Goal: Use online tool/utility: Utilize a website feature to perform a specific function

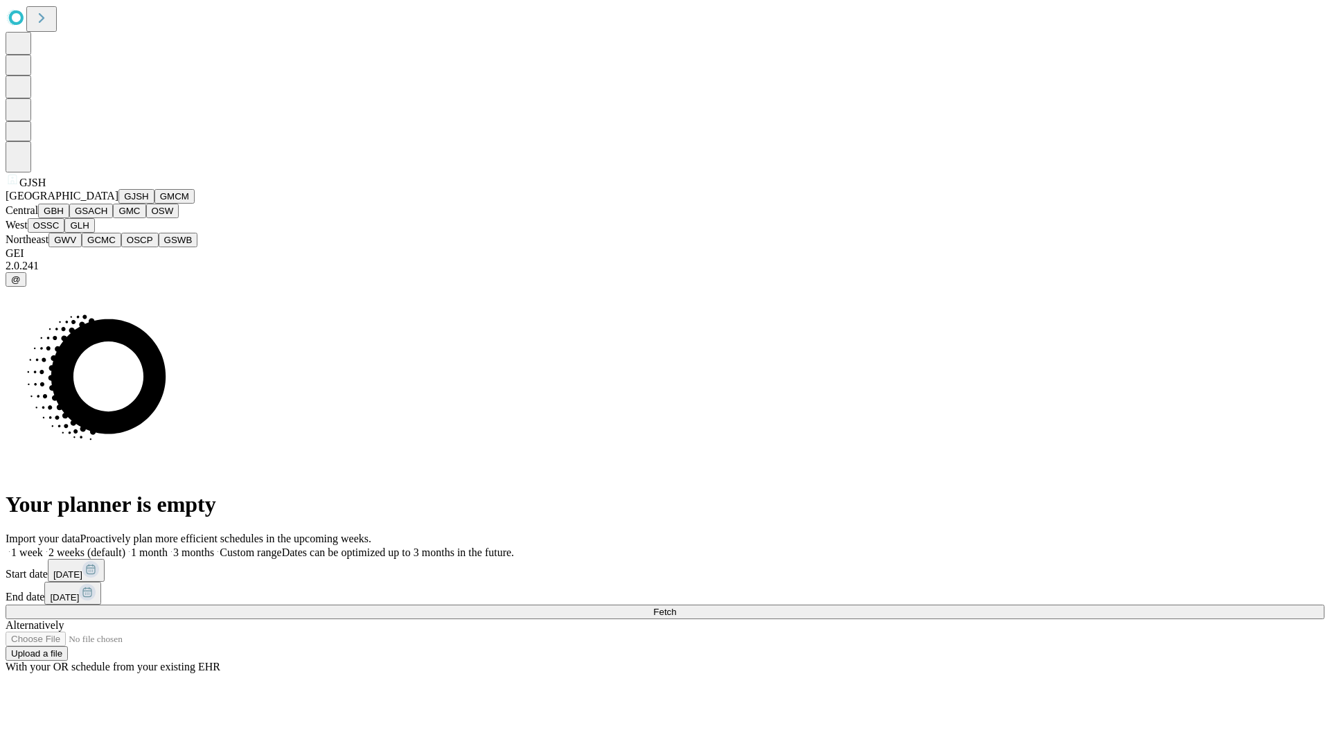
click at [118, 204] on button "GJSH" at bounding box center [136, 196] width 36 height 15
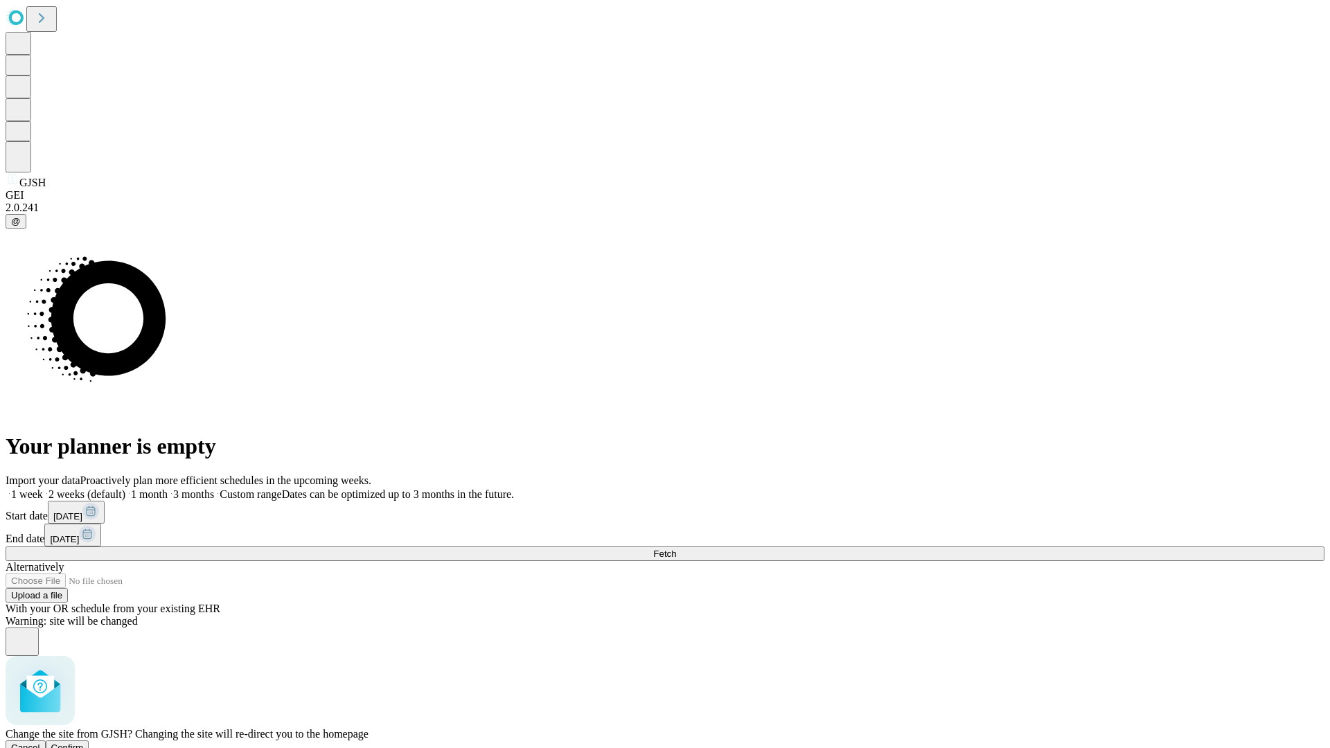
click at [84, 743] on span "Confirm" at bounding box center [67, 748] width 33 height 10
click at [125, 489] on label "2 weeks (default)" at bounding box center [84, 495] width 82 height 12
click at [676, 549] on span "Fetch" at bounding box center [664, 554] width 23 height 10
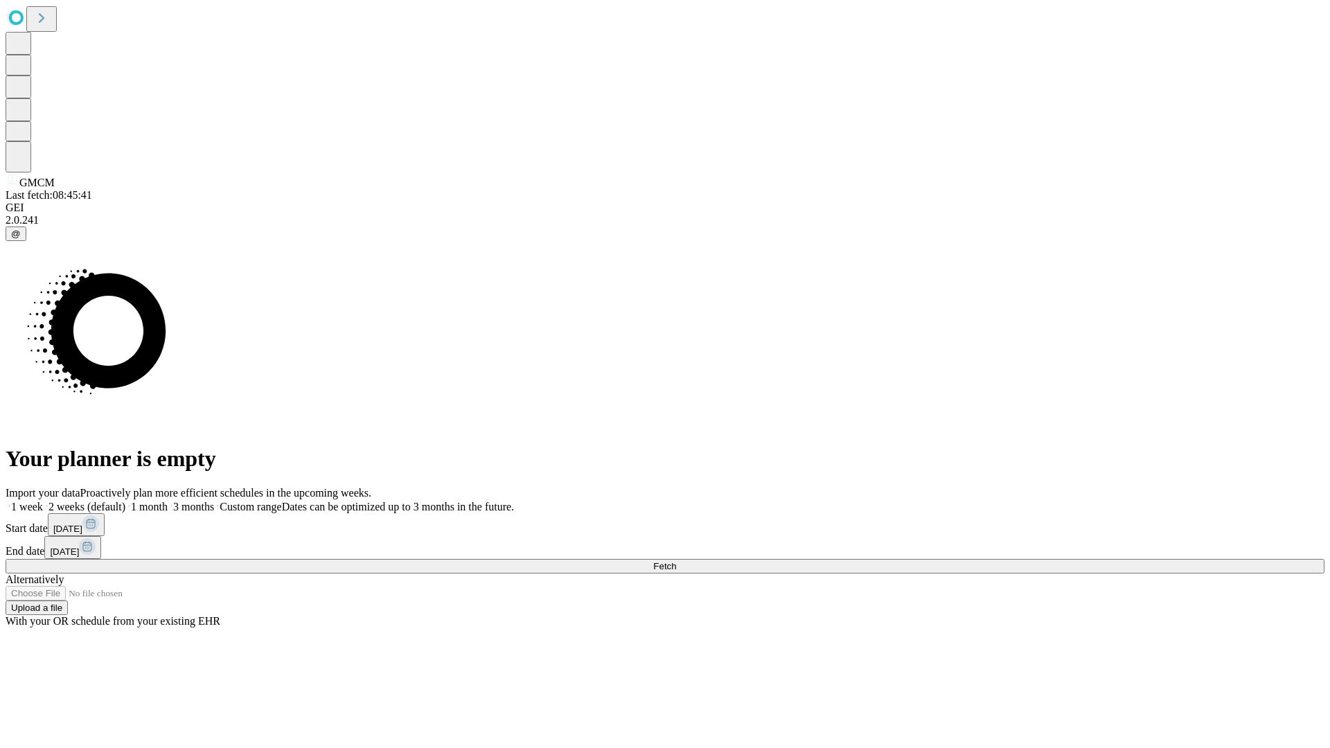
click at [125, 501] on label "2 weeks (default)" at bounding box center [84, 507] width 82 height 12
click at [676, 561] on span "Fetch" at bounding box center [664, 566] width 23 height 10
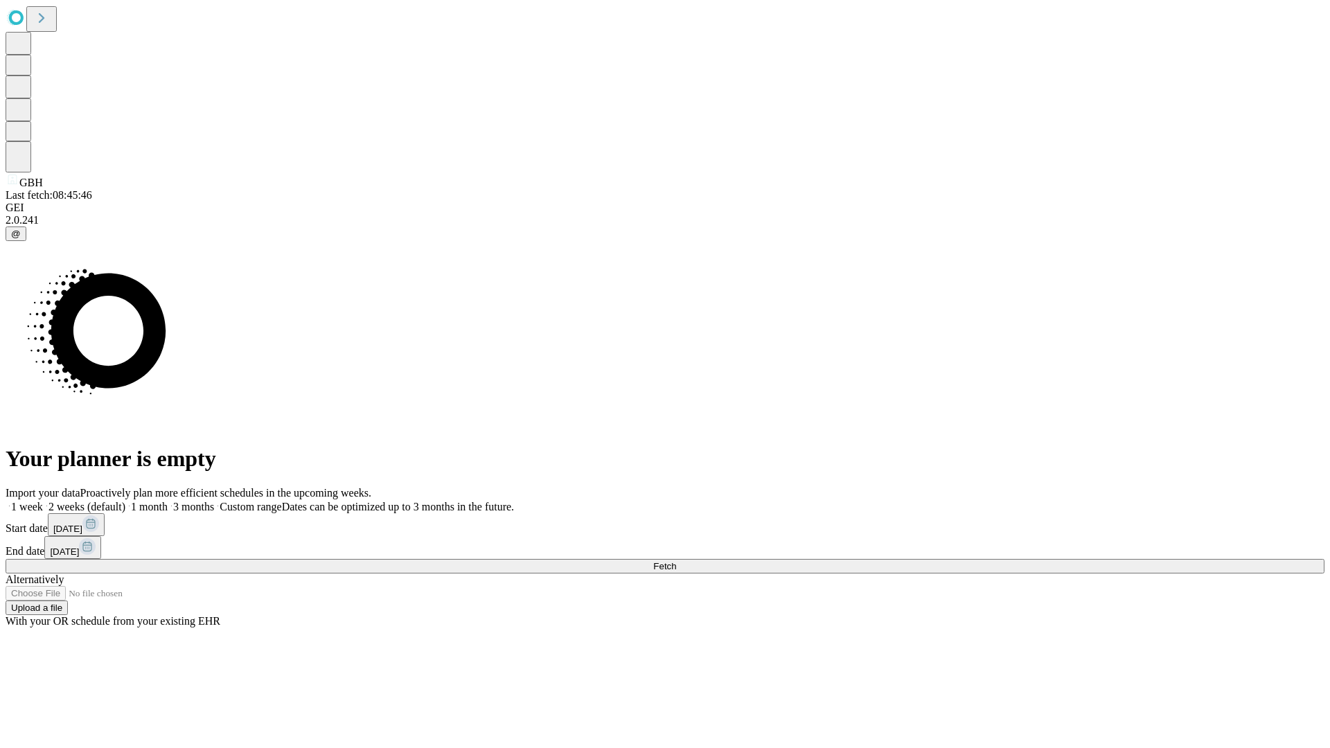
click at [125, 501] on label "2 weeks (default)" at bounding box center [84, 507] width 82 height 12
click at [676, 561] on span "Fetch" at bounding box center [664, 566] width 23 height 10
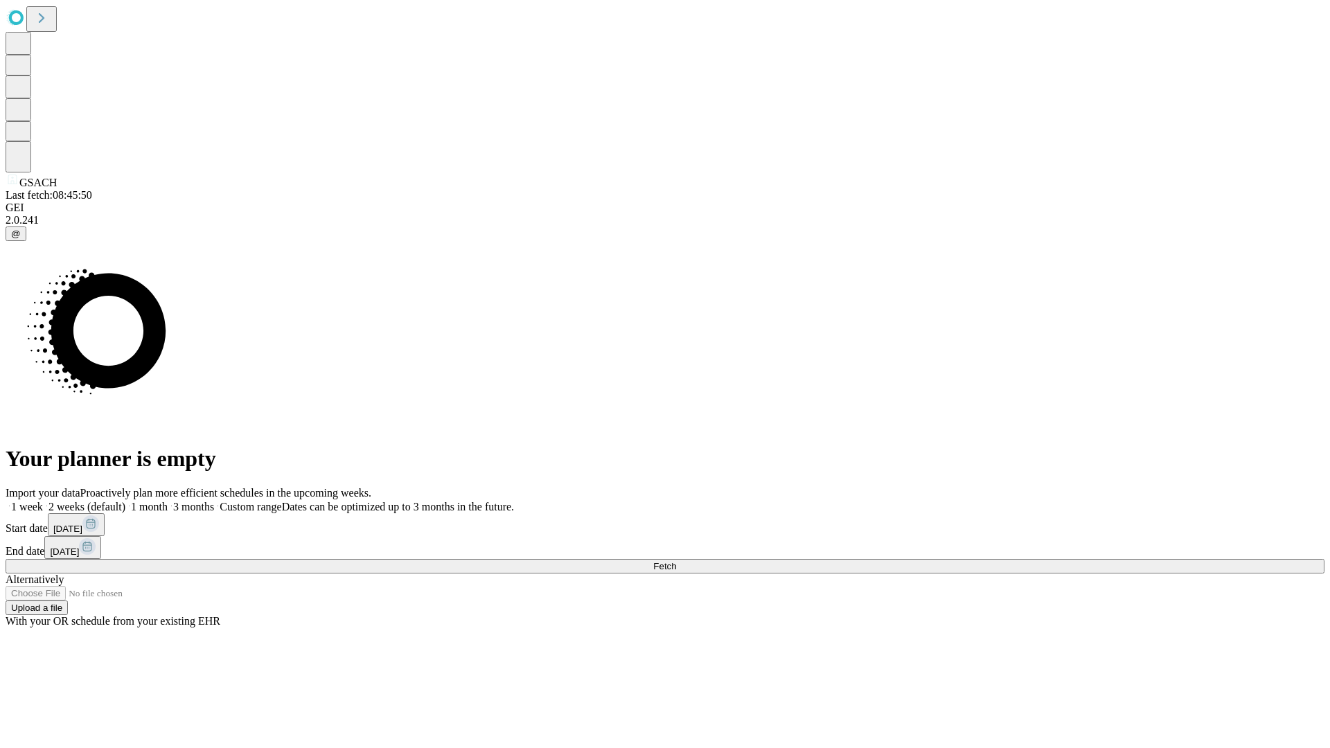
click at [125, 501] on label "2 weeks (default)" at bounding box center [84, 507] width 82 height 12
click at [676, 561] on span "Fetch" at bounding box center [664, 566] width 23 height 10
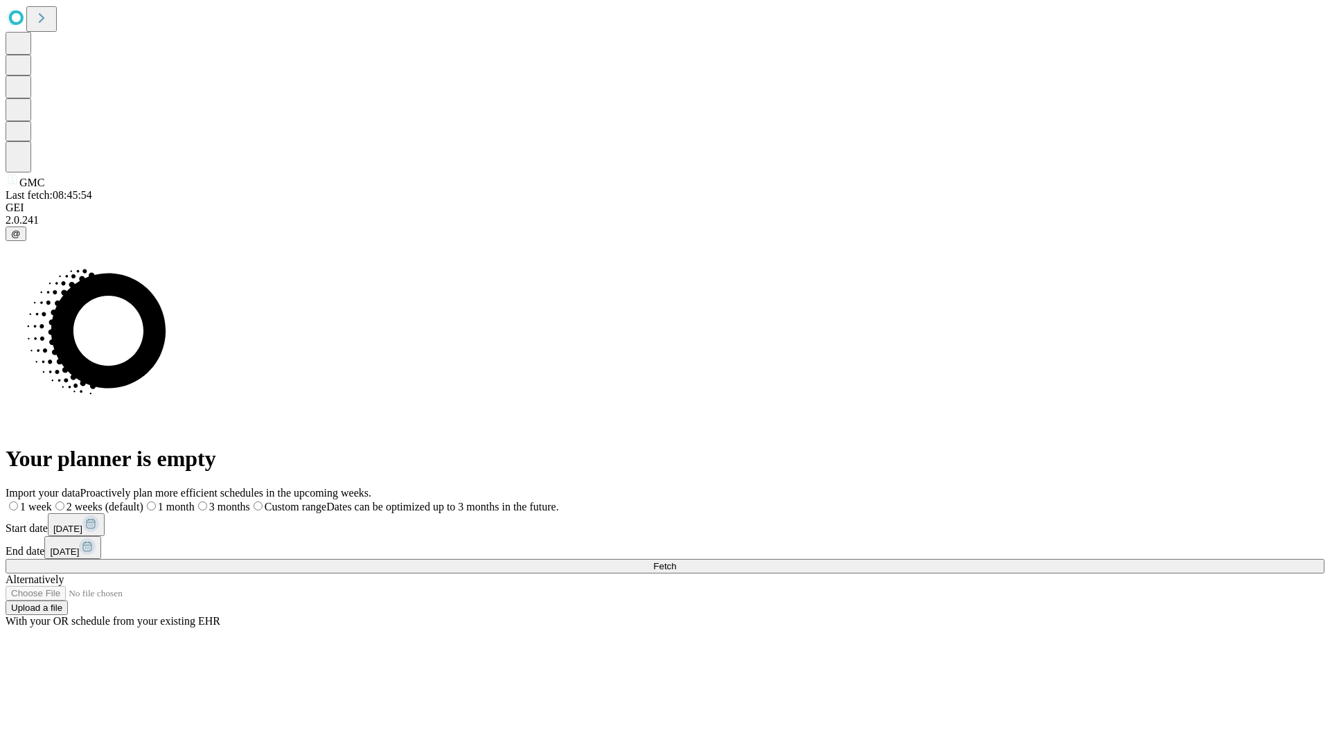
click at [143, 501] on label "2 weeks (default)" at bounding box center [97, 507] width 91 height 12
click at [676, 561] on span "Fetch" at bounding box center [664, 566] width 23 height 10
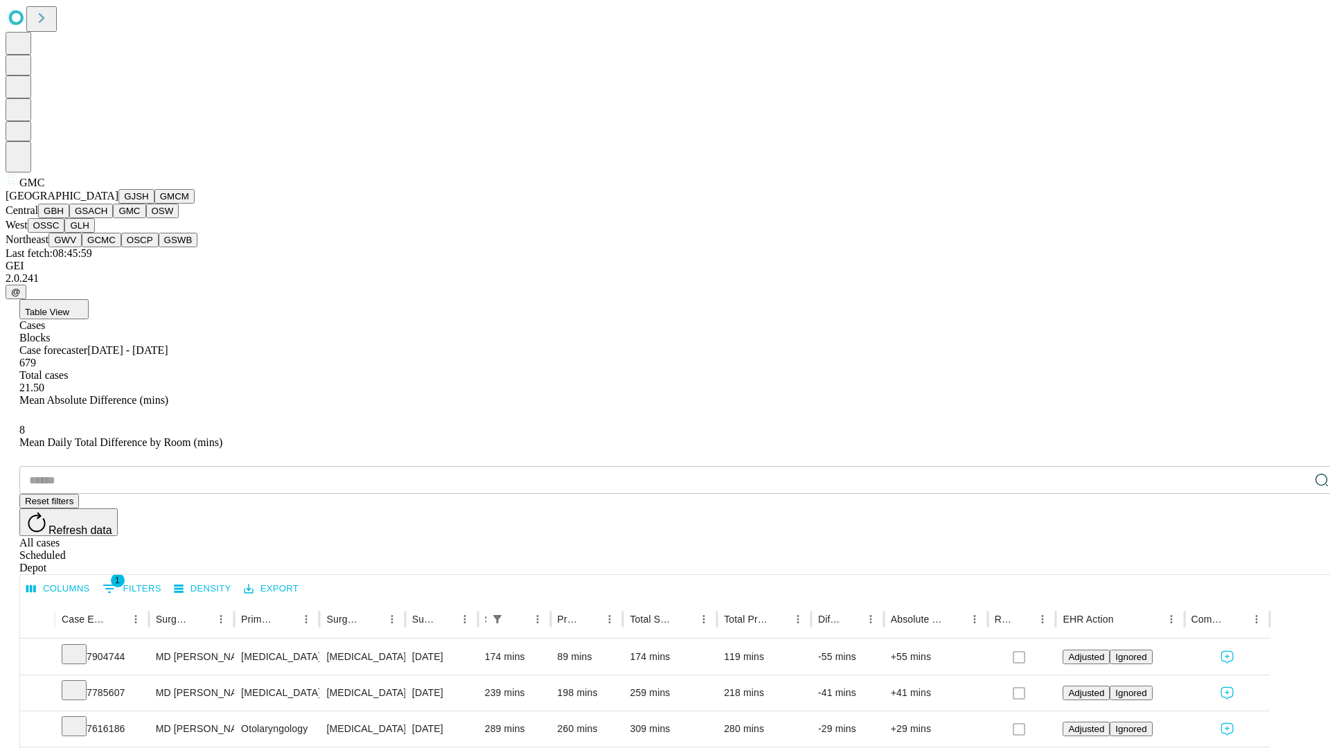
click at [146, 218] on button "OSW" at bounding box center [162, 211] width 33 height 15
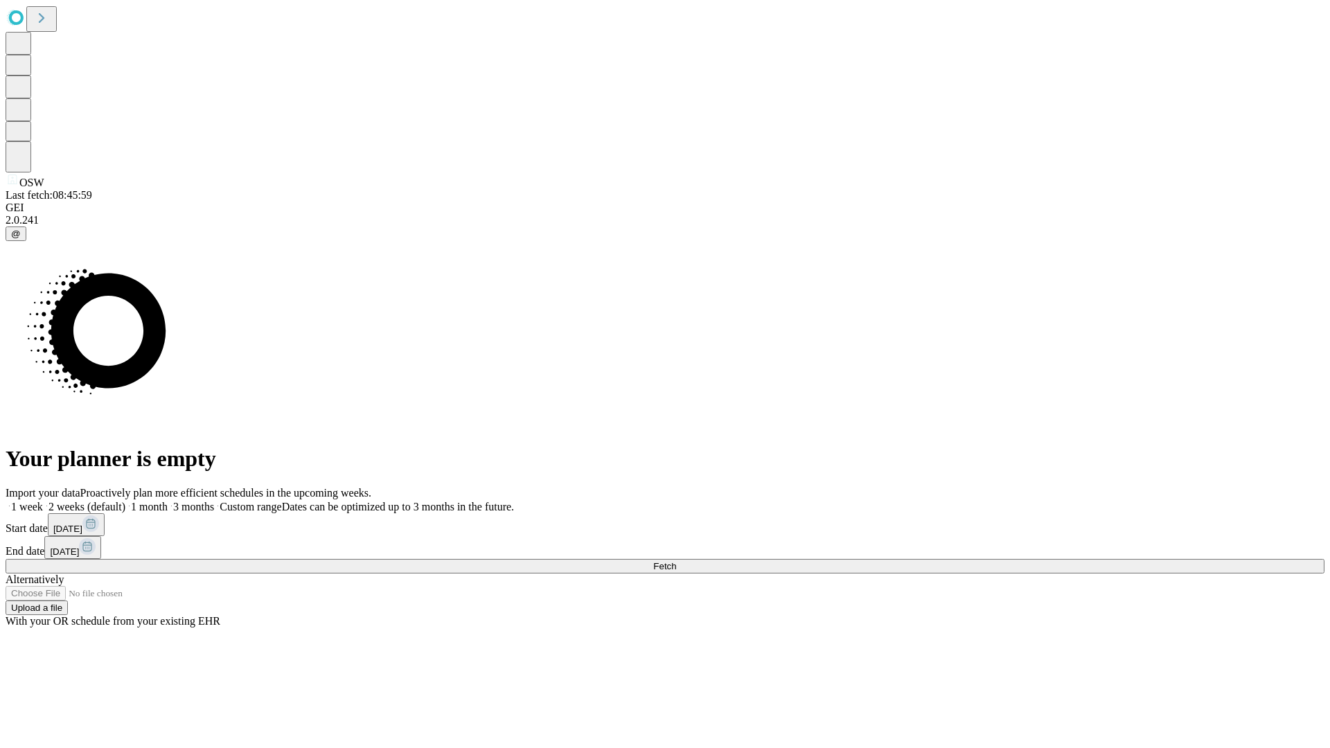
click at [676, 561] on span "Fetch" at bounding box center [664, 566] width 23 height 10
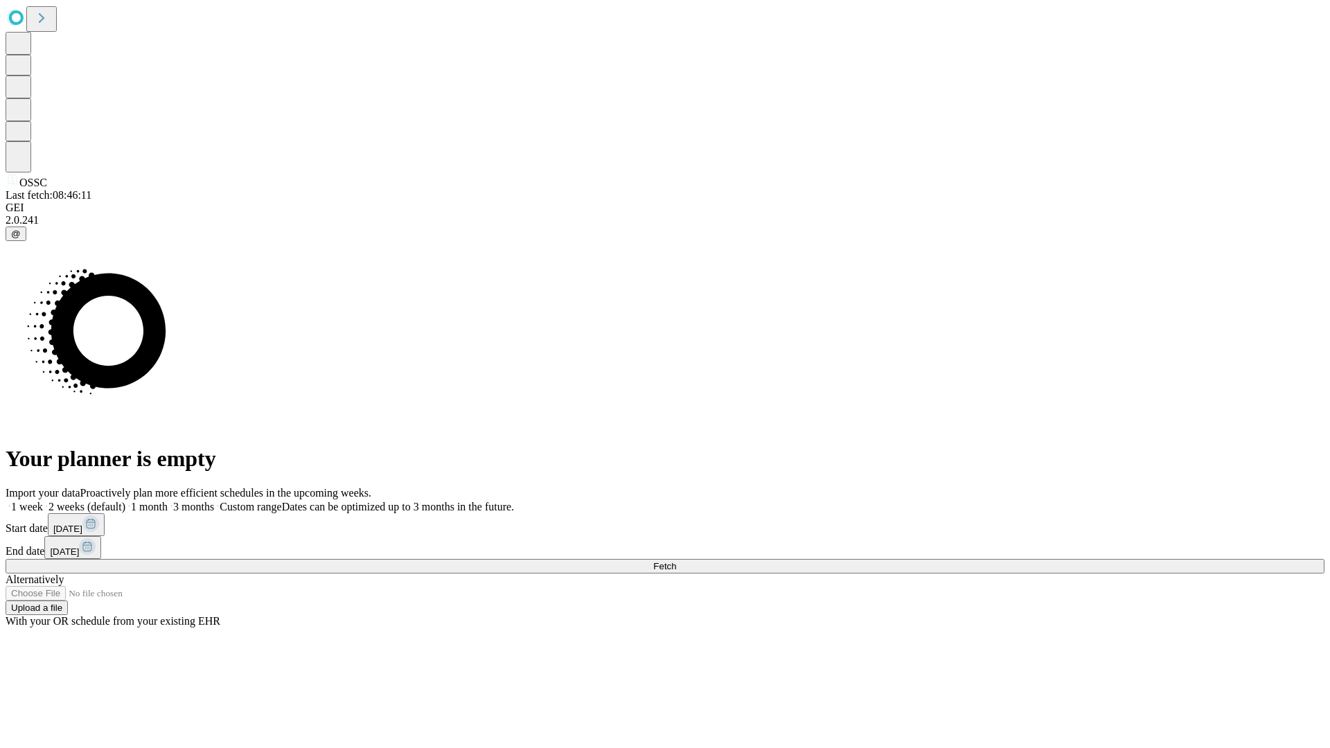
click at [125, 501] on label "2 weeks (default)" at bounding box center [84, 507] width 82 height 12
click at [676, 561] on span "Fetch" at bounding box center [664, 566] width 23 height 10
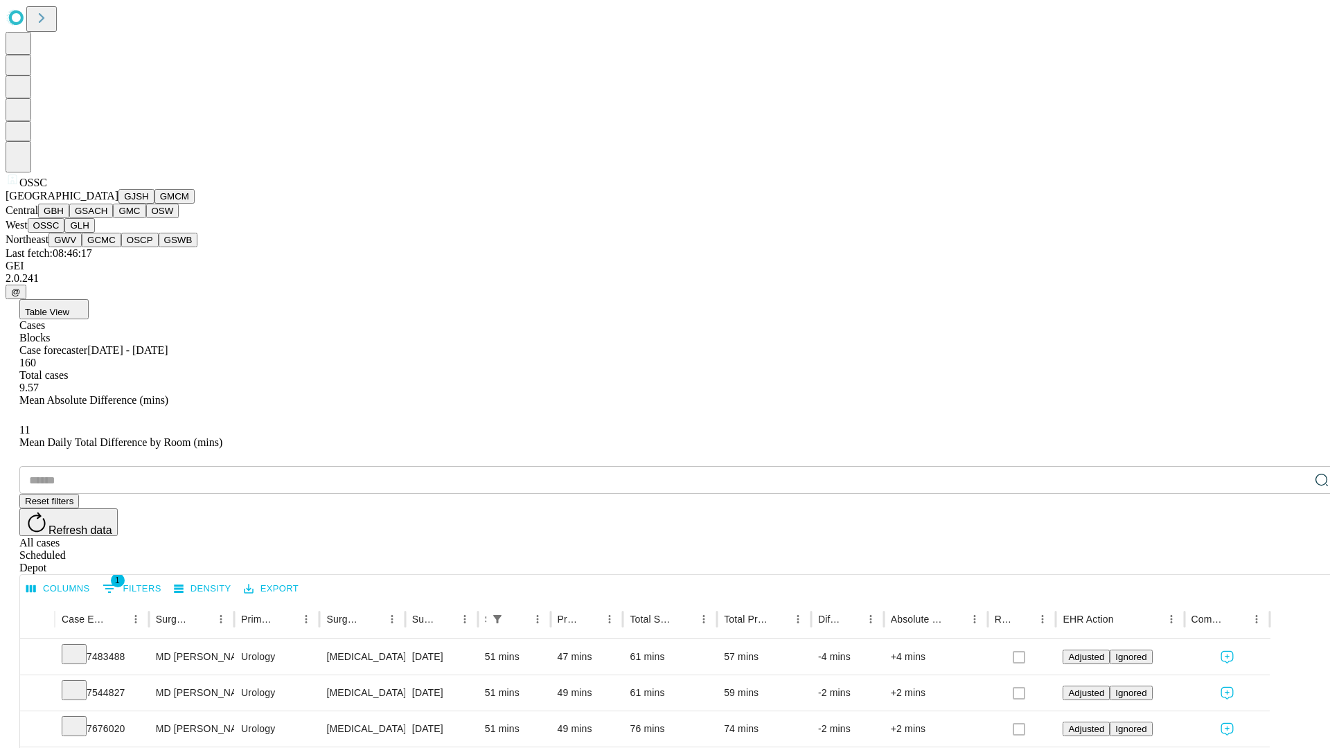
click at [94, 233] on button "GLH" at bounding box center [79, 225] width 30 height 15
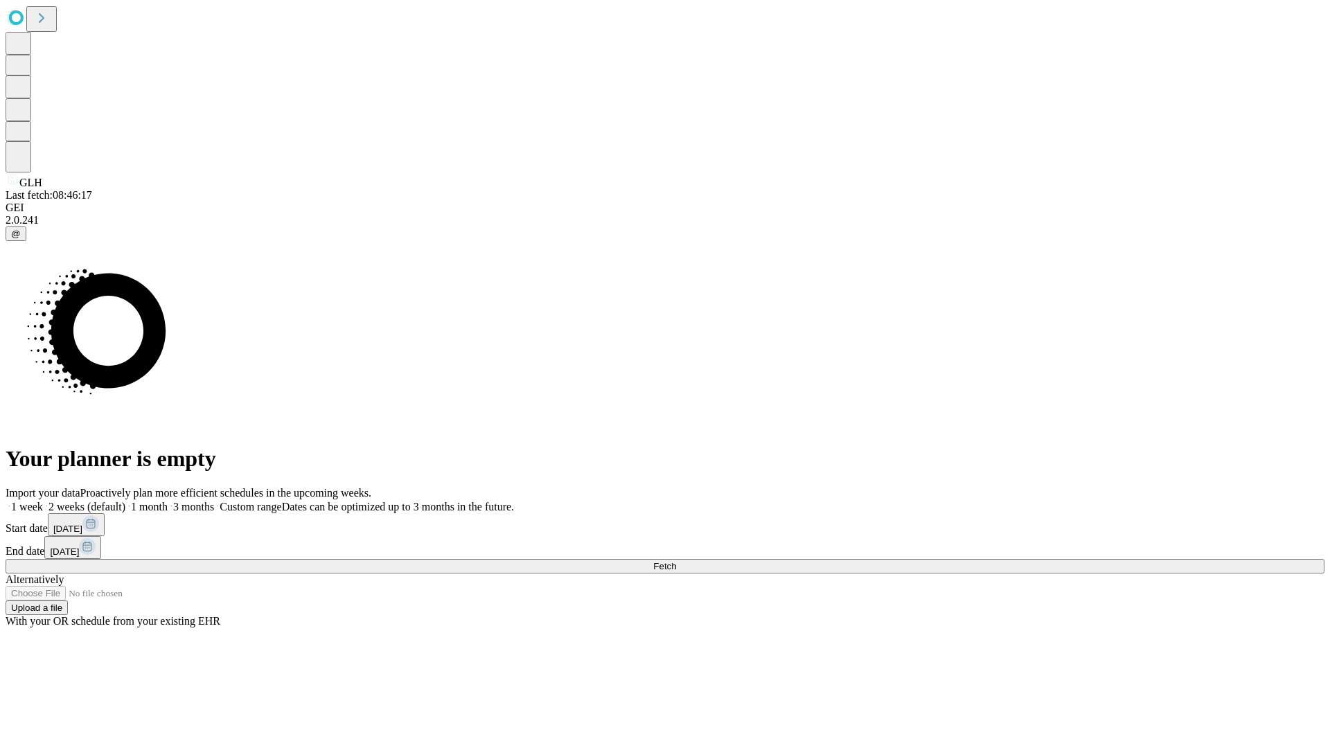
click at [676, 561] on span "Fetch" at bounding box center [664, 566] width 23 height 10
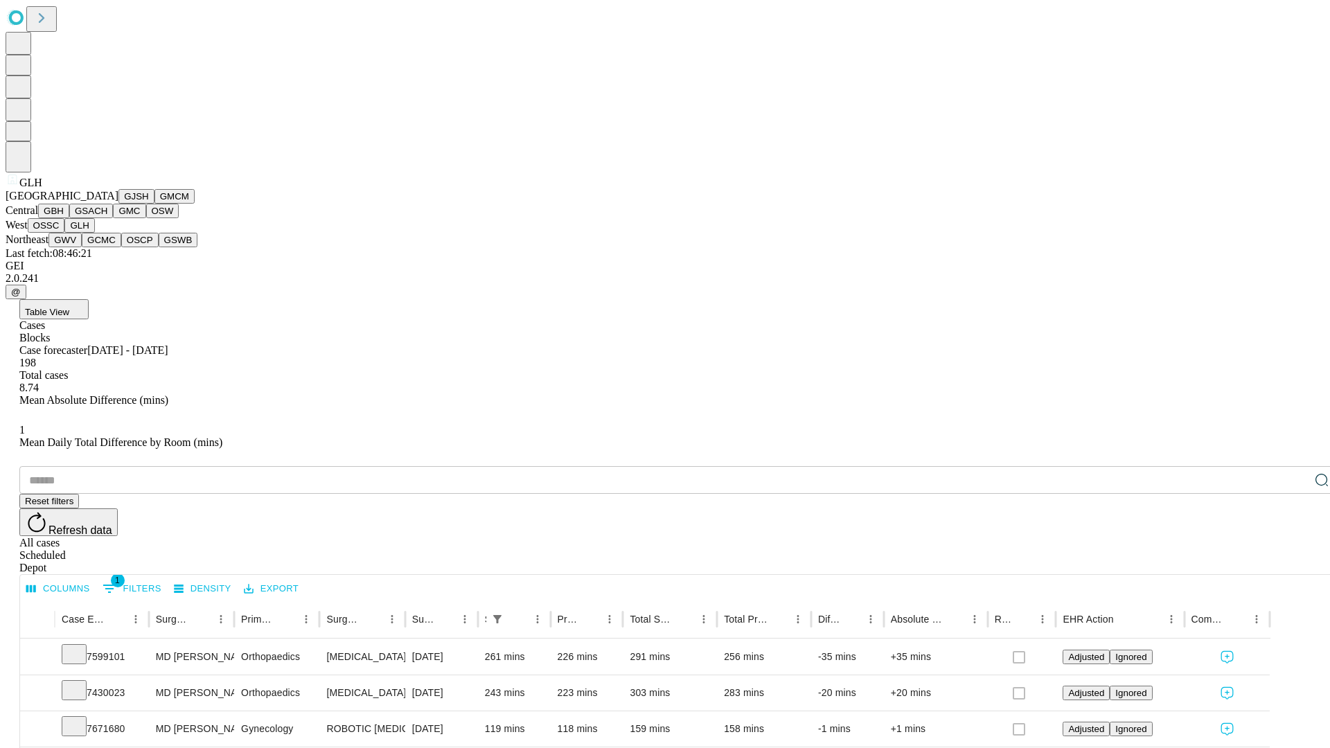
click at [82, 247] on button "GWV" at bounding box center [65, 240] width 33 height 15
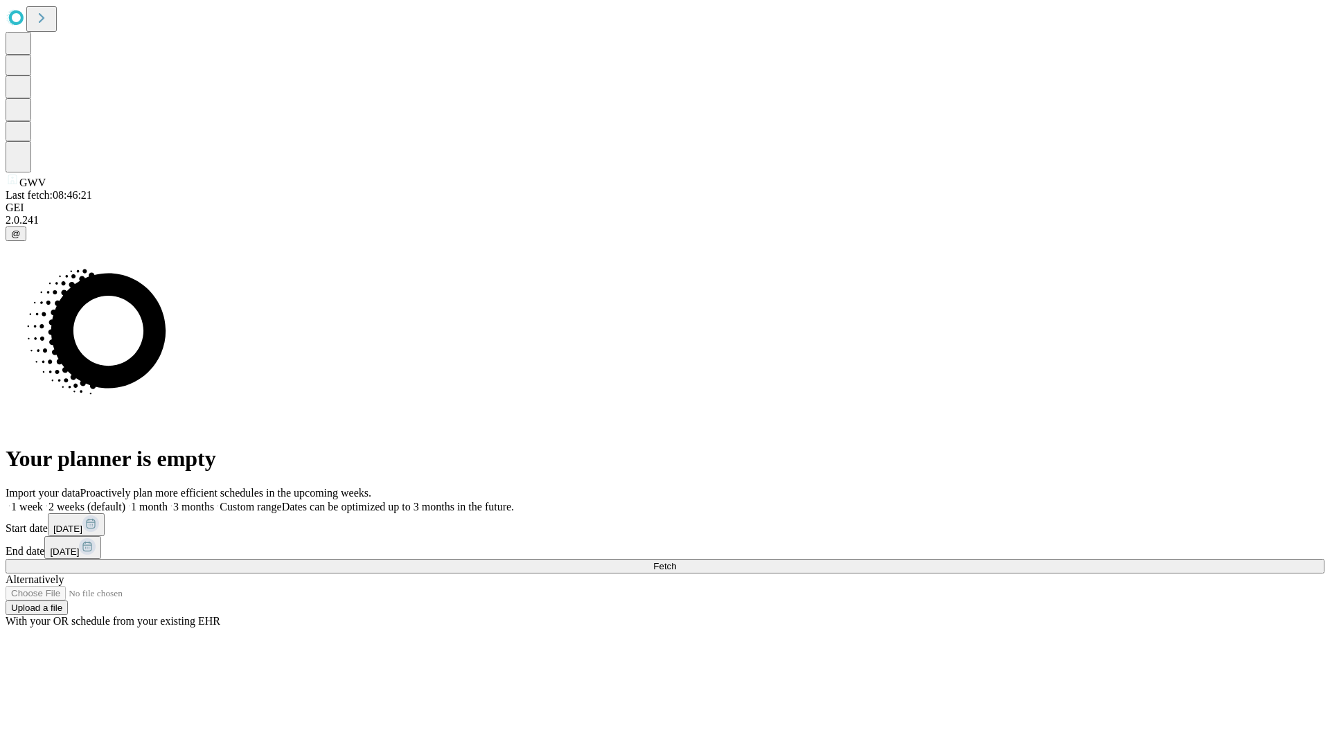
click at [125, 501] on label "2 weeks (default)" at bounding box center [84, 507] width 82 height 12
click at [676, 561] on span "Fetch" at bounding box center [664, 566] width 23 height 10
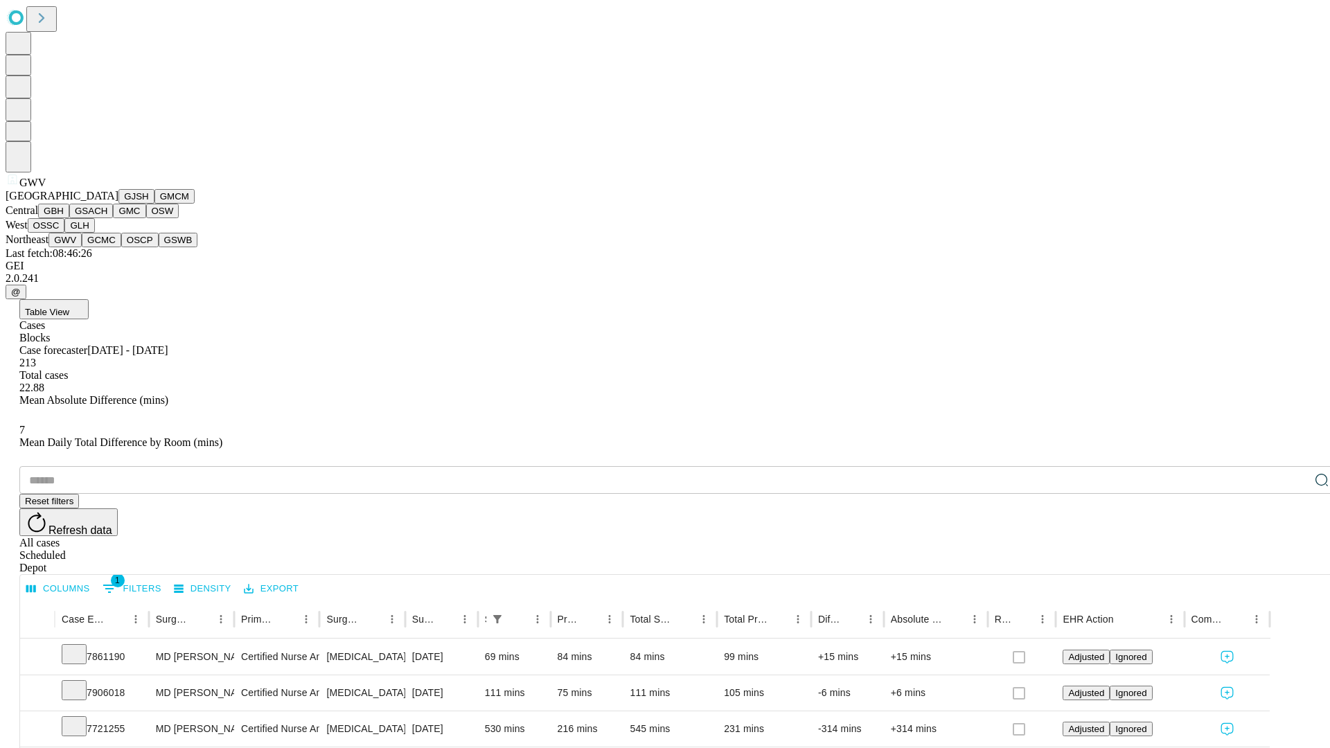
click at [107, 247] on button "GCMC" at bounding box center [101, 240] width 39 height 15
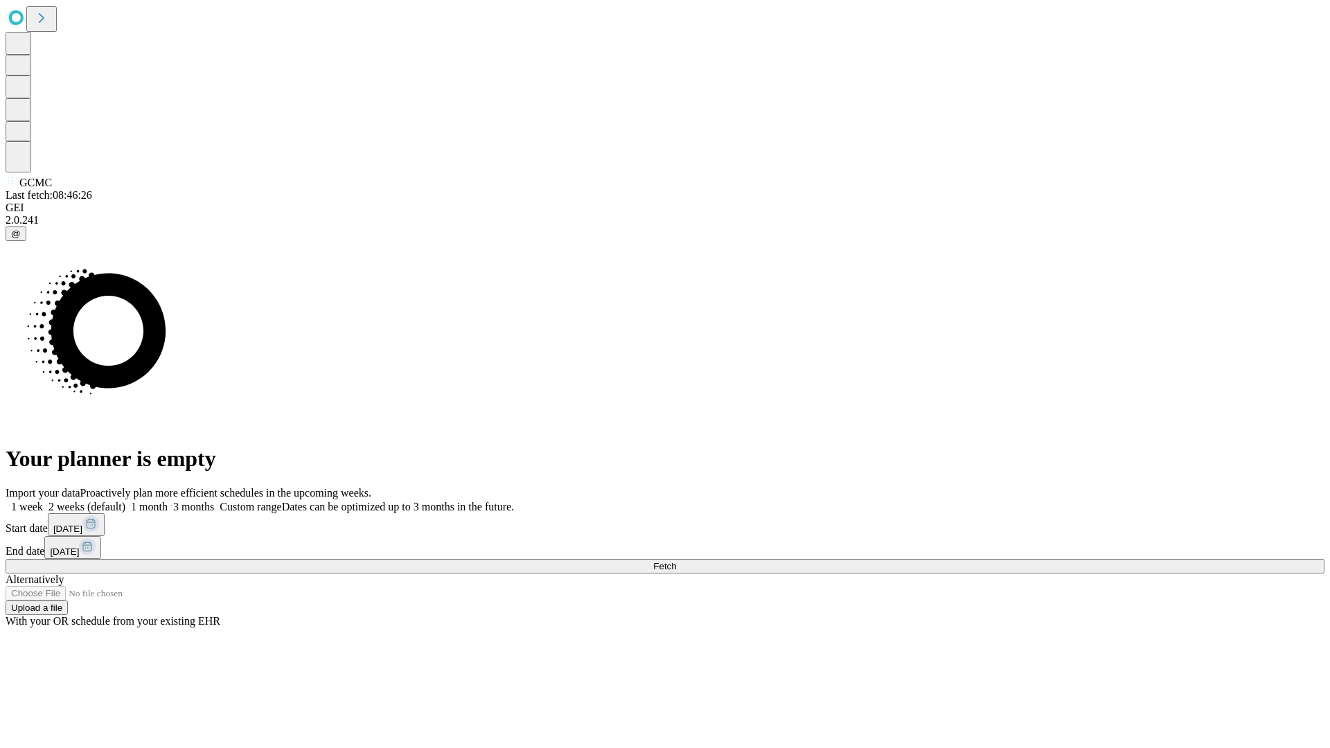
click at [125, 501] on label "2 weeks (default)" at bounding box center [84, 507] width 82 height 12
click at [676, 561] on span "Fetch" at bounding box center [664, 566] width 23 height 10
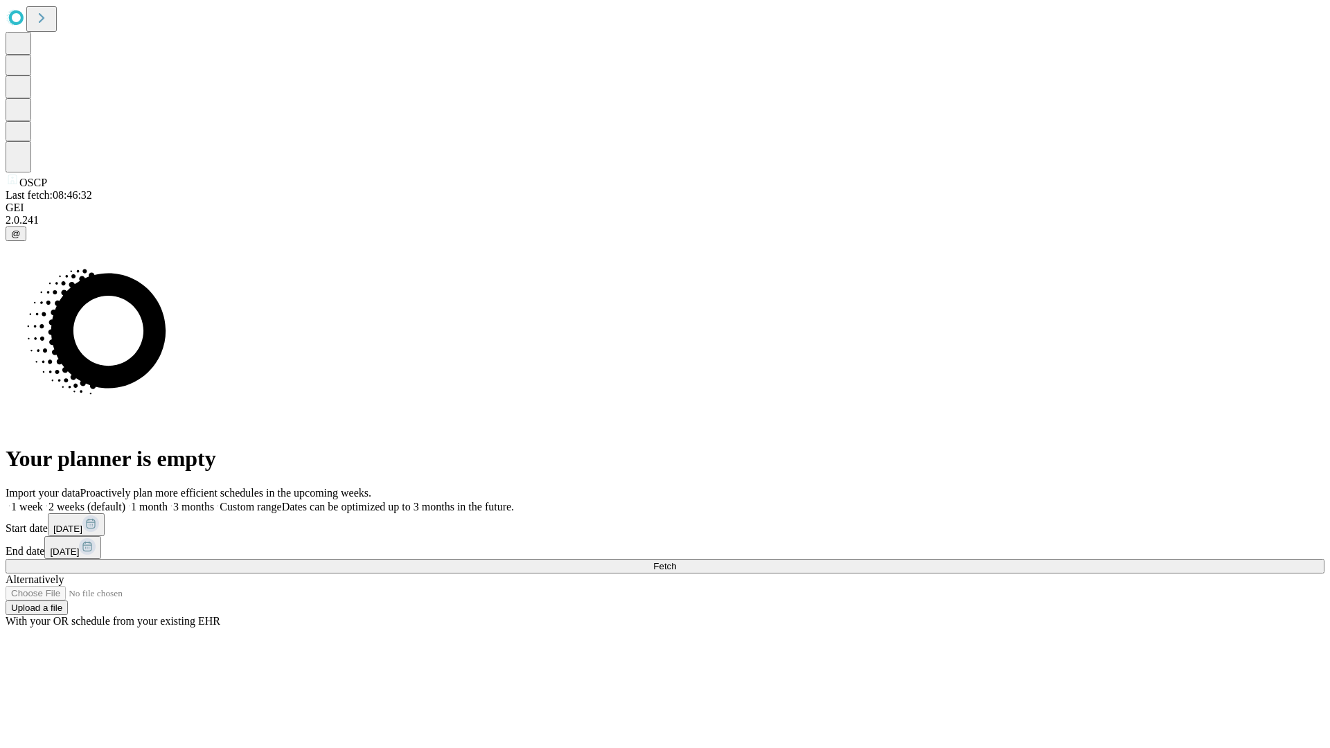
click at [676, 561] on span "Fetch" at bounding box center [664, 566] width 23 height 10
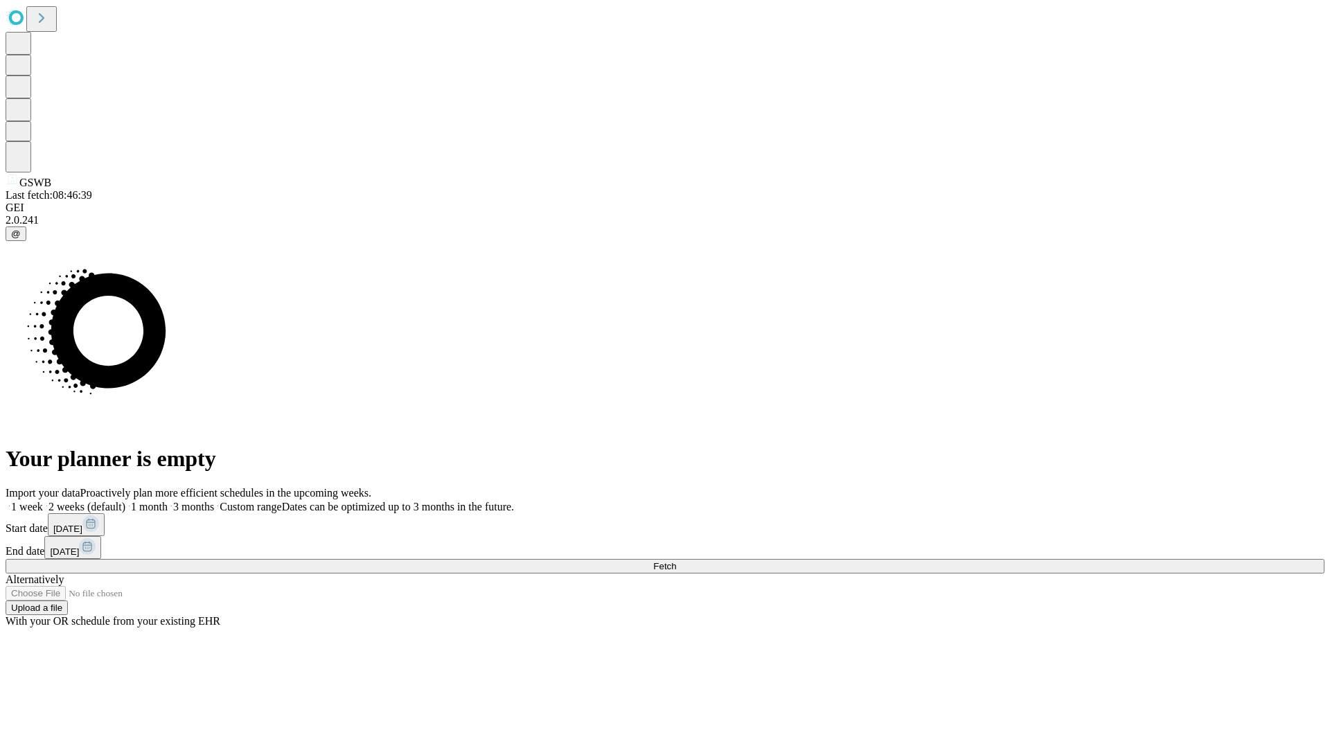
click at [125, 501] on label "2 weeks (default)" at bounding box center [84, 507] width 82 height 12
click at [676, 561] on span "Fetch" at bounding box center [664, 566] width 23 height 10
